Goal: Find specific page/section: Find specific page/section

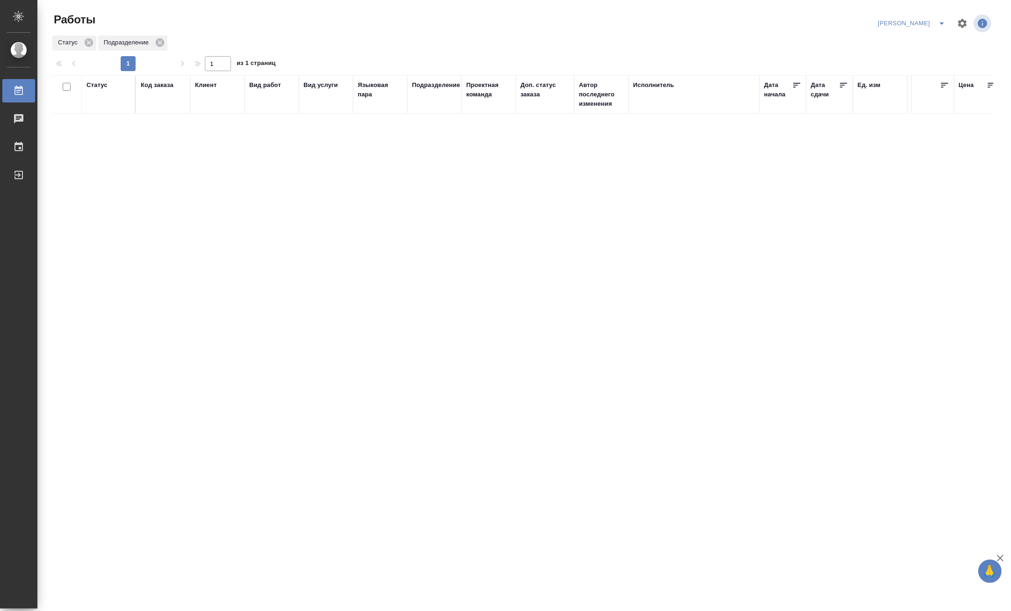
click at [942, 22] on icon "split button" at bounding box center [941, 23] width 11 height 11
click at [903, 89] on li "Верстка и Дизайн" at bounding box center [907, 87] width 90 height 15
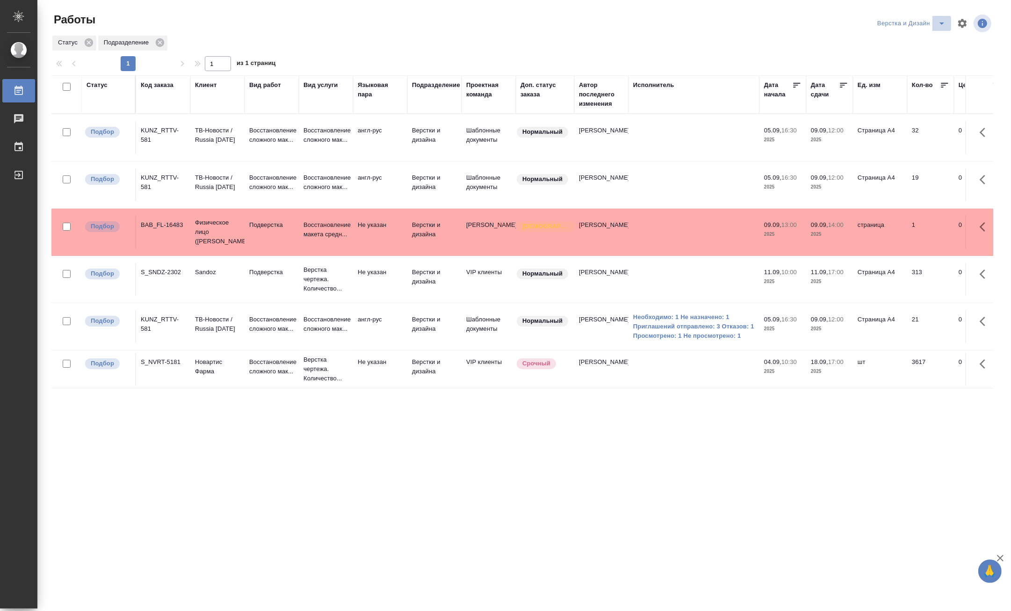
click at [942, 22] on icon "split button" at bounding box center [941, 23] width 11 height 11
click at [924, 41] on li "[PERSON_NAME] работе" at bounding box center [917, 42] width 90 height 15
